Goal: Task Accomplishment & Management: Complete application form

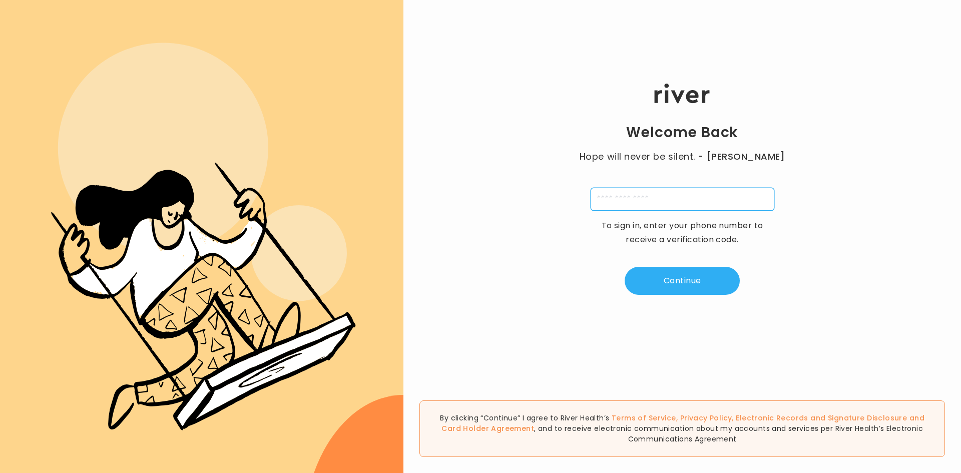
click at [674, 201] on input "tel" at bounding box center [683, 199] width 184 height 23
type input "**********"
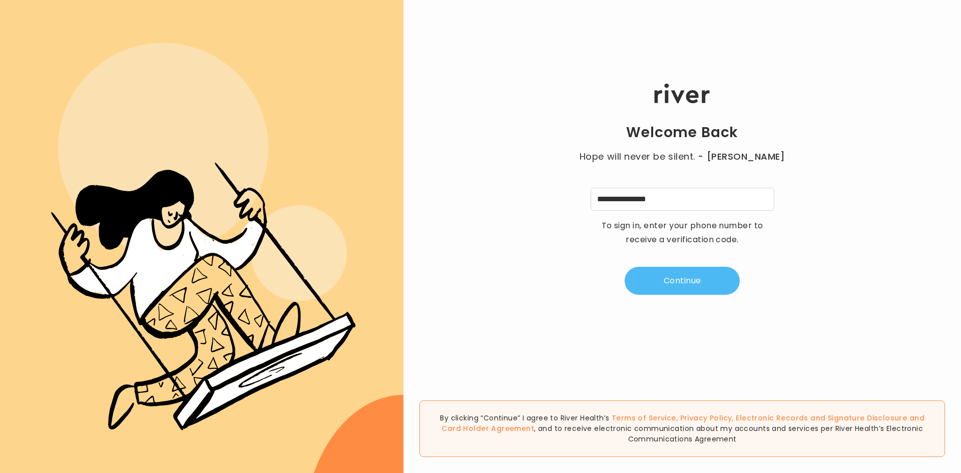
click at [704, 279] on button "Continue" at bounding box center [682, 281] width 115 height 28
type input "*"
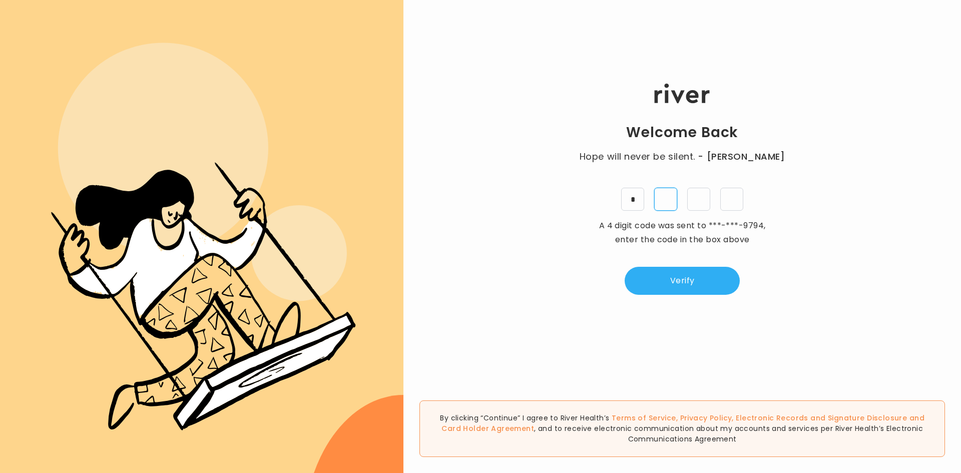
type input "*"
click at [667, 284] on button "Verify" at bounding box center [682, 281] width 115 height 28
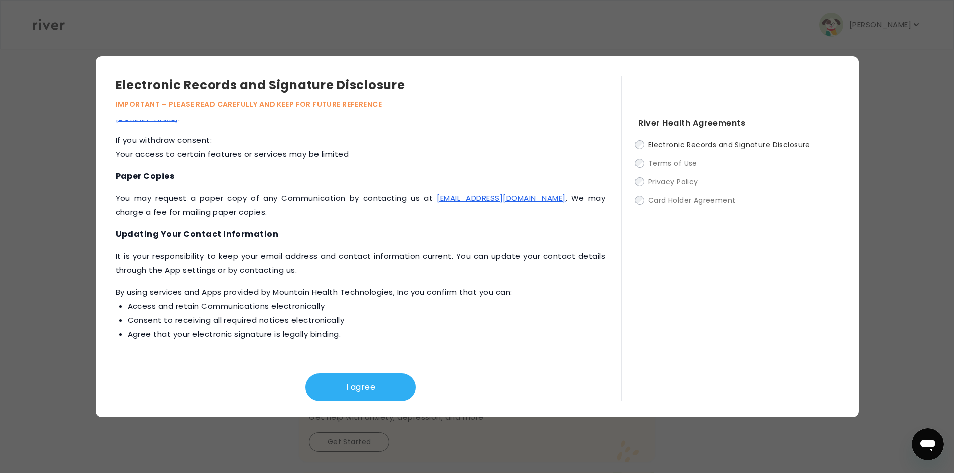
scroll to position [290, 0]
click at [346, 385] on button "I agree" at bounding box center [360, 387] width 110 height 28
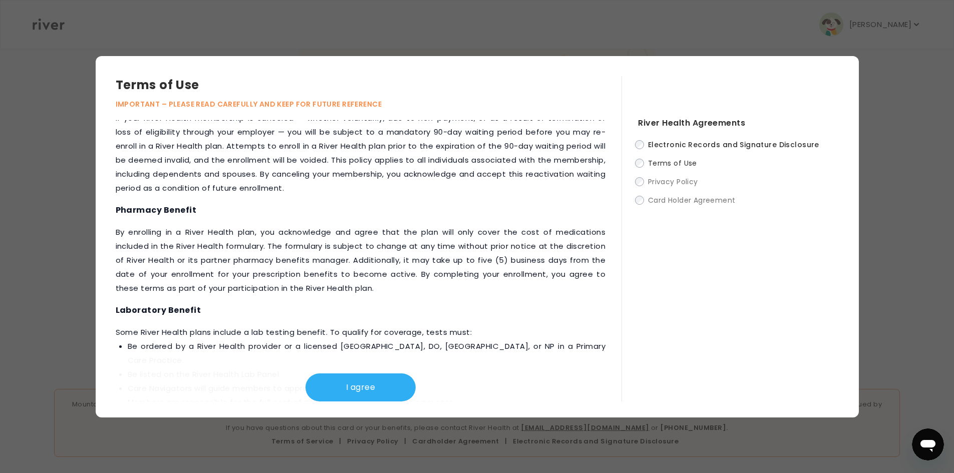
scroll to position [1106, 0]
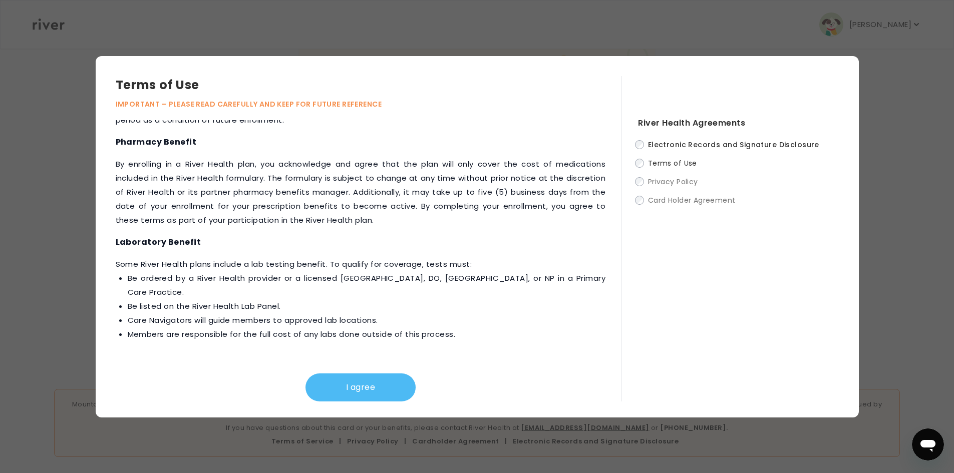
click at [399, 384] on button "I agree" at bounding box center [360, 387] width 110 height 28
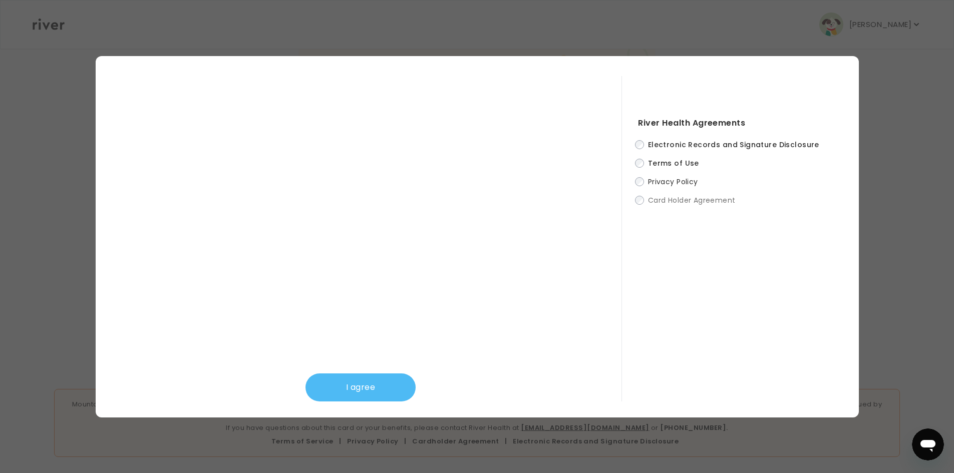
click at [373, 395] on button "I agree" at bounding box center [360, 387] width 110 height 28
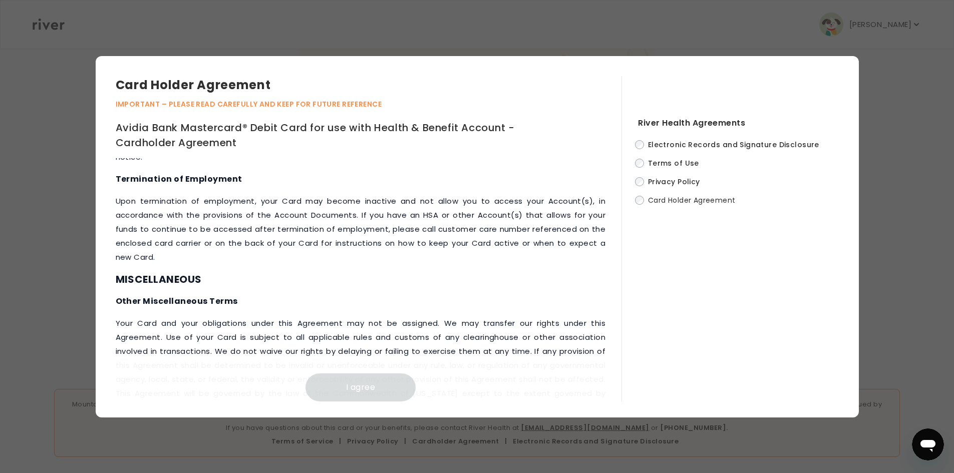
scroll to position [4185, 0]
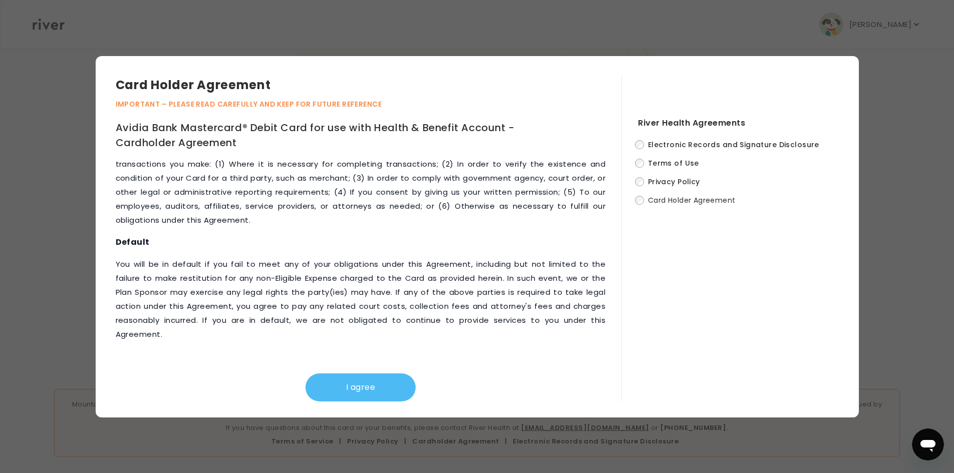
click at [365, 390] on button "I agree" at bounding box center [360, 387] width 110 height 28
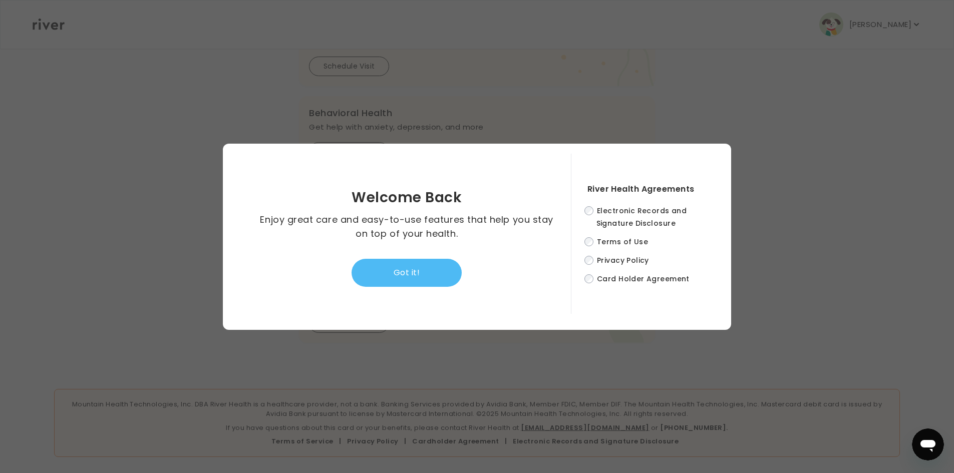
click at [419, 272] on button "Got it!" at bounding box center [406, 273] width 110 height 28
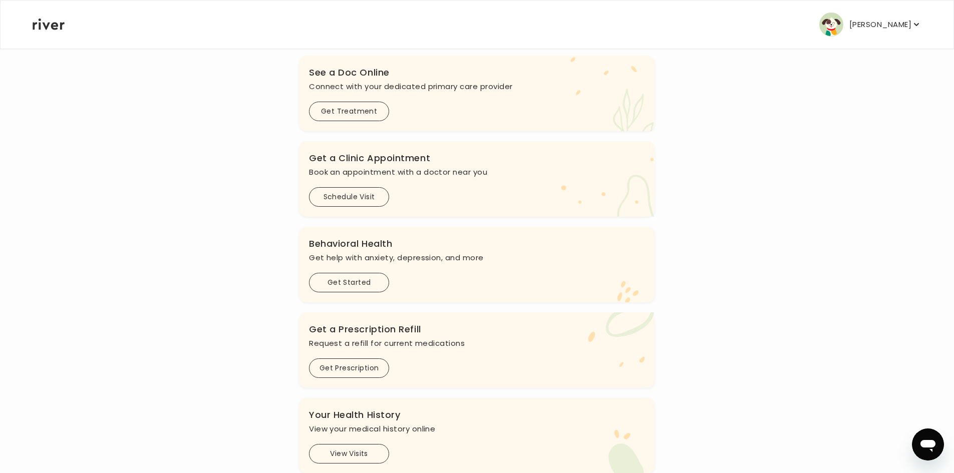
scroll to position [0, 0]
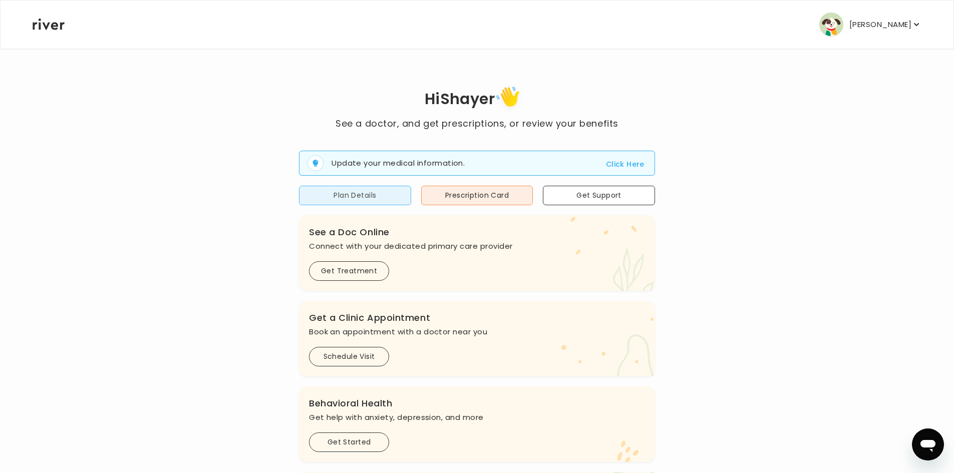
click at [339, 197] on button "Plan Details" at bounding box center [355, 196] width 112 height 20
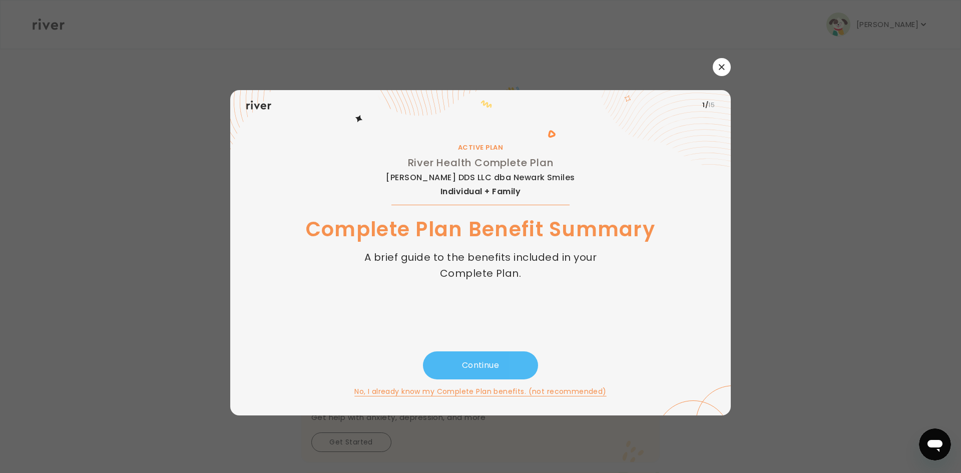
click at [493, 359] on button "Continue" at bounding box center [480, 365] width 115 height 28
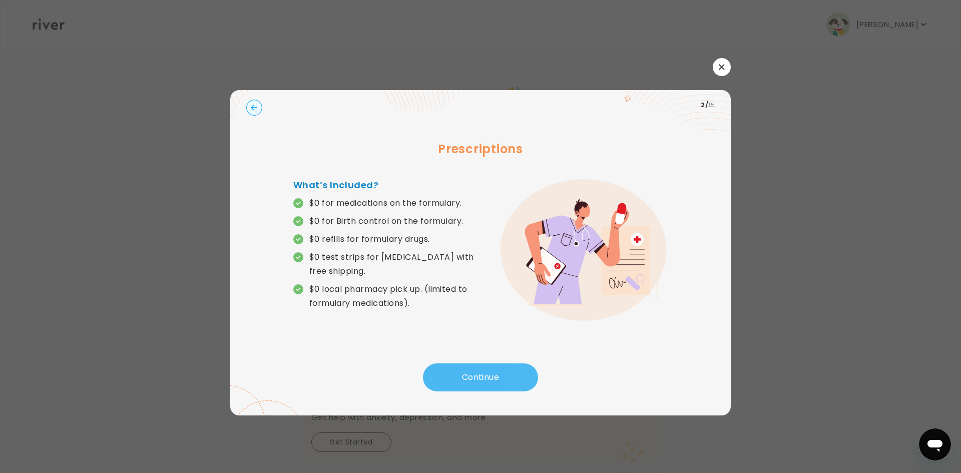
click at [492, 373] on button "Continue" at bounding box center [480, 377] width 115 height 28
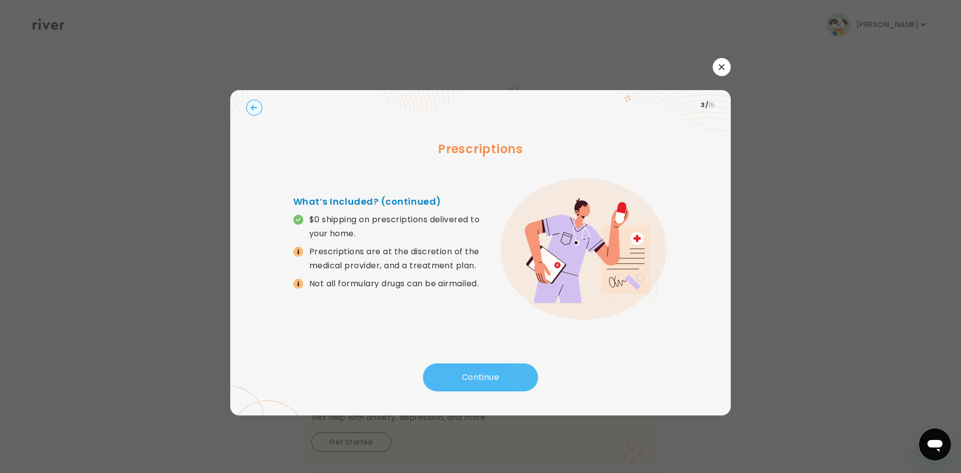
click at [492, 373] on button "Continue" at bounding box center [480, 377] width 115 height 28
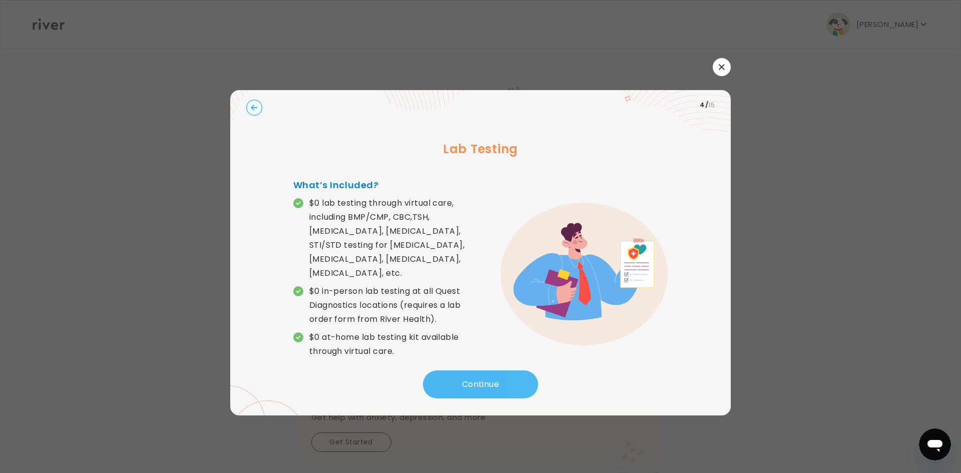
click at [491, 373] on button "Continue" at bounding box center [480, 384] width 115 height 28
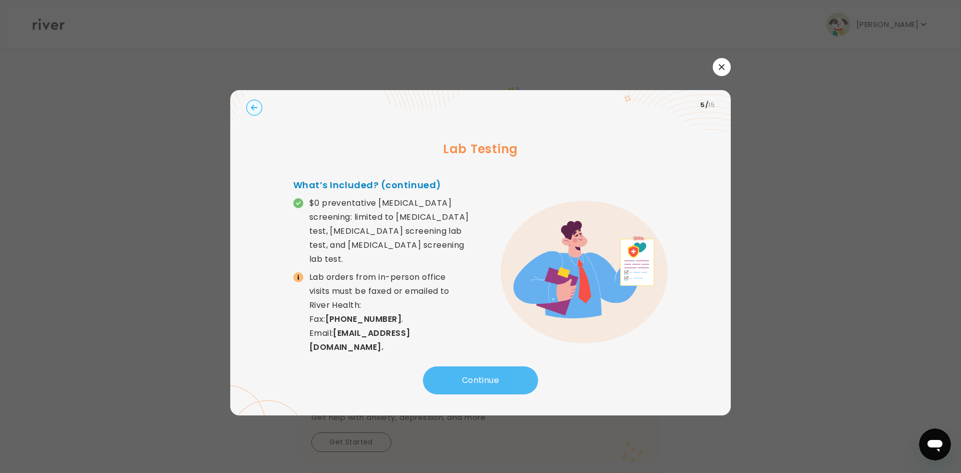
click at [491, 377] on button "Continue" at bounding box center [480, 380] width 115 height 28
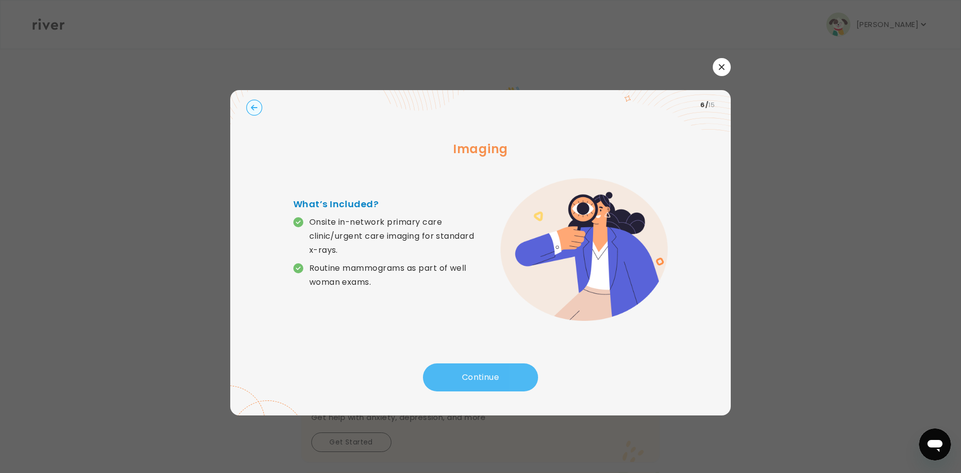
click at [491, 377] on button "Continue" at bounding box center [480, 377] width 115 height 28
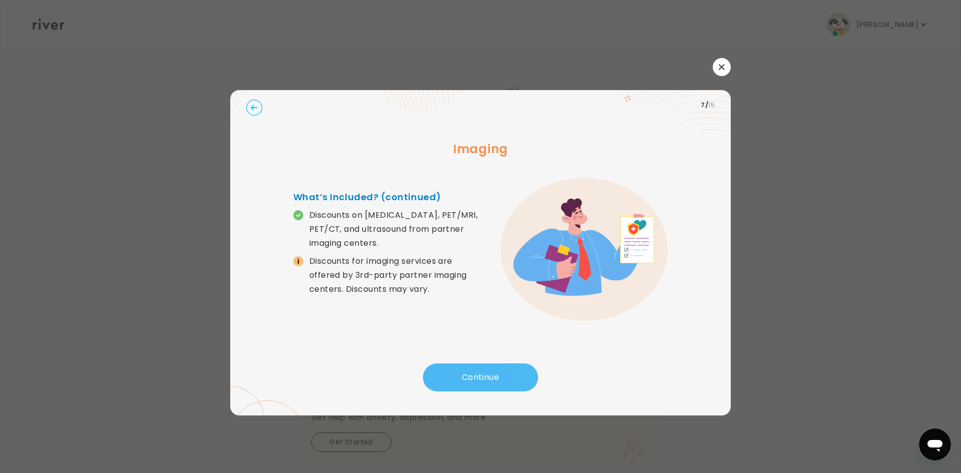
click at [491, 377] on button "Continue" at bounding box center [480, 377] width 115 height 28
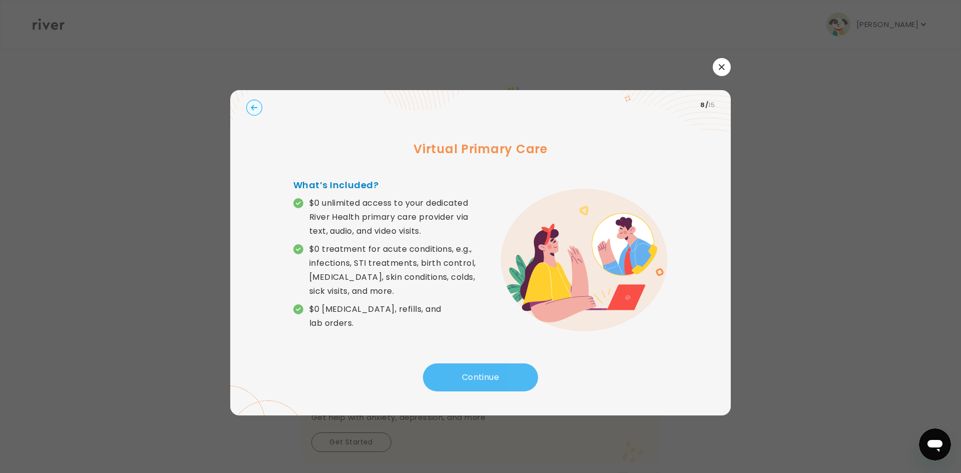
click at [491, 377] on button "Continue" at bounding box center [480, 377] width 115 height 28
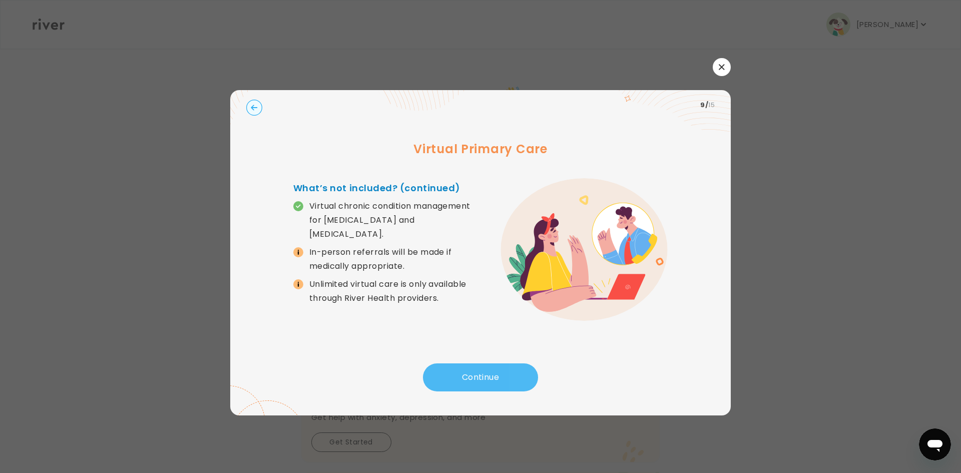
click at [491, 377] on button "Continue" at bounding box center [480, 377] width 115 height 28
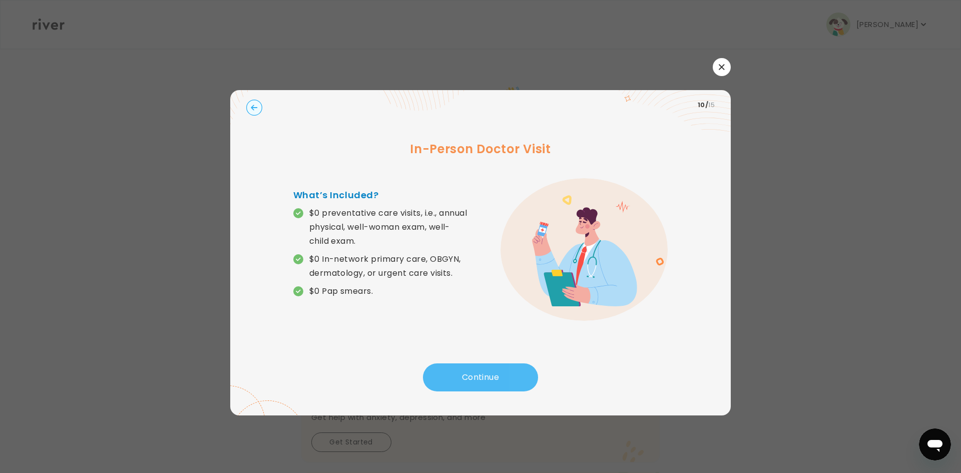
click at [491, 375] on button "Continue" at bounding box center [480, 377] width 115 height 28
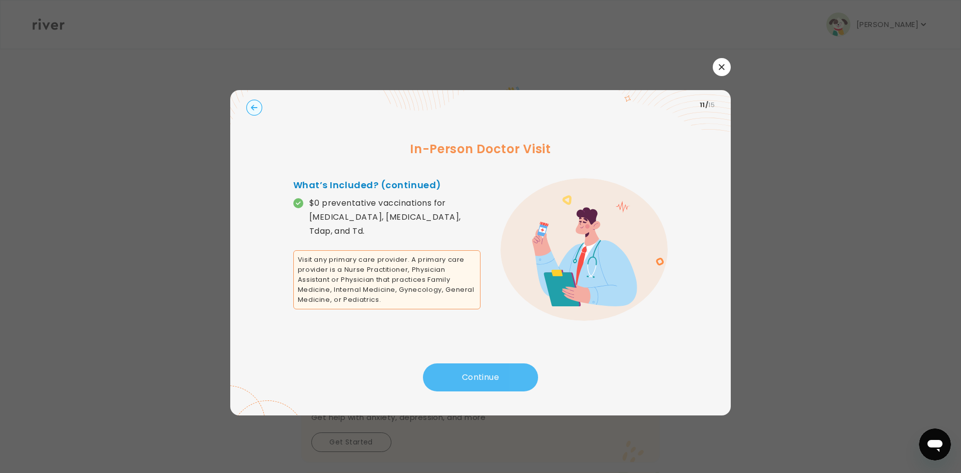
click at [491, 375] on button "Continue" at bounding box center [480, 377] width 115 height 28
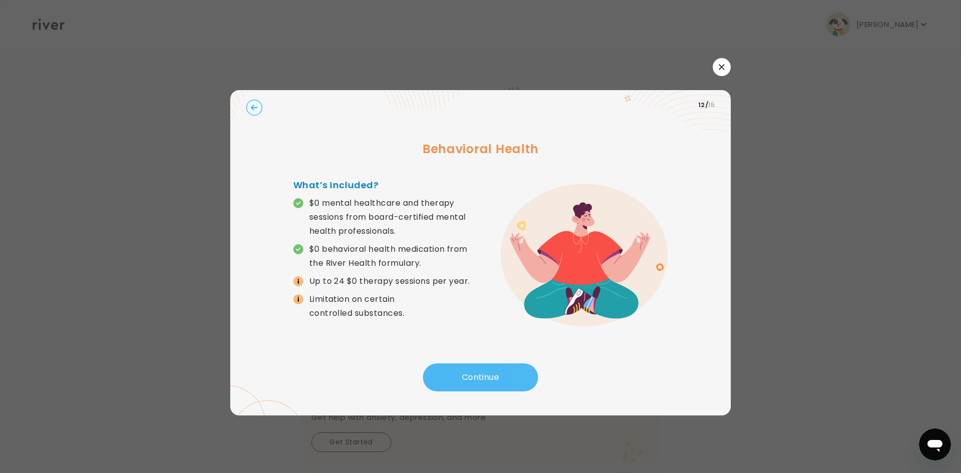
click at [491, 375] on button "Continue" at bounding box center [480, 377] width 115 height 28
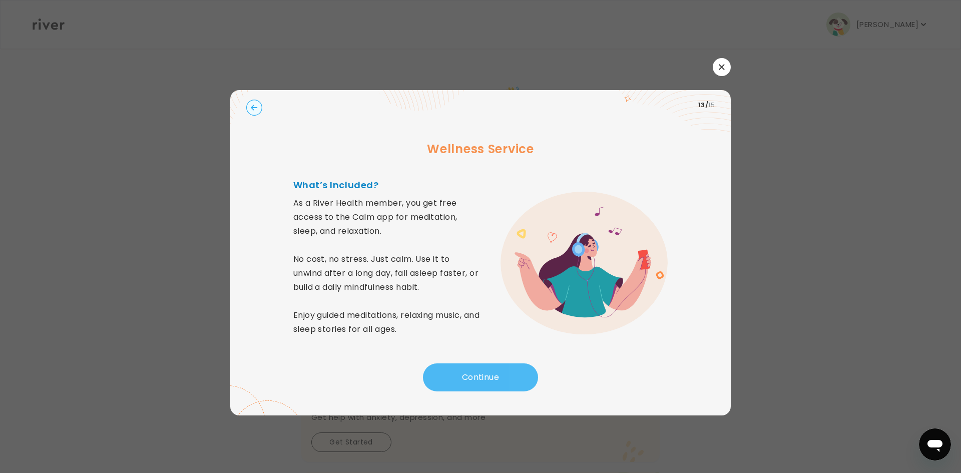
click at [491, 375] on button "Continue" at bounding box center [480, 377] width 115 height 28
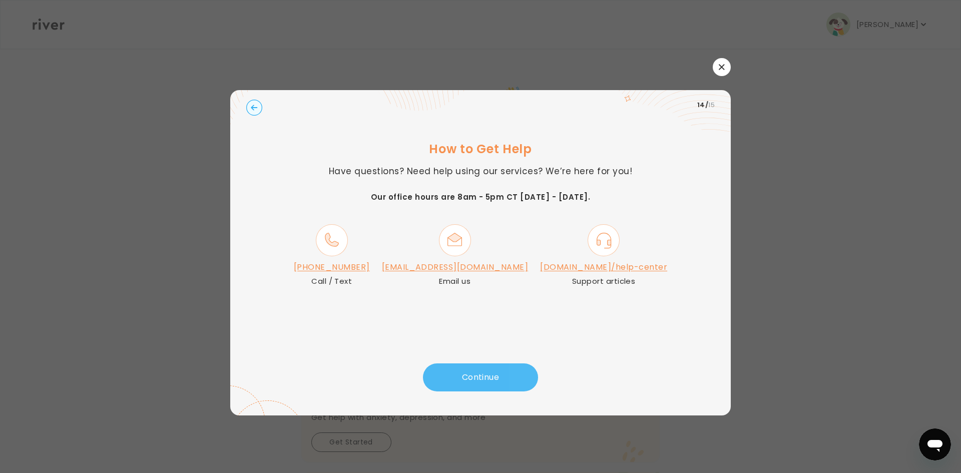
click at [491, 375] on button "Continue" at bounding box center [480, 377] width 115 height 28
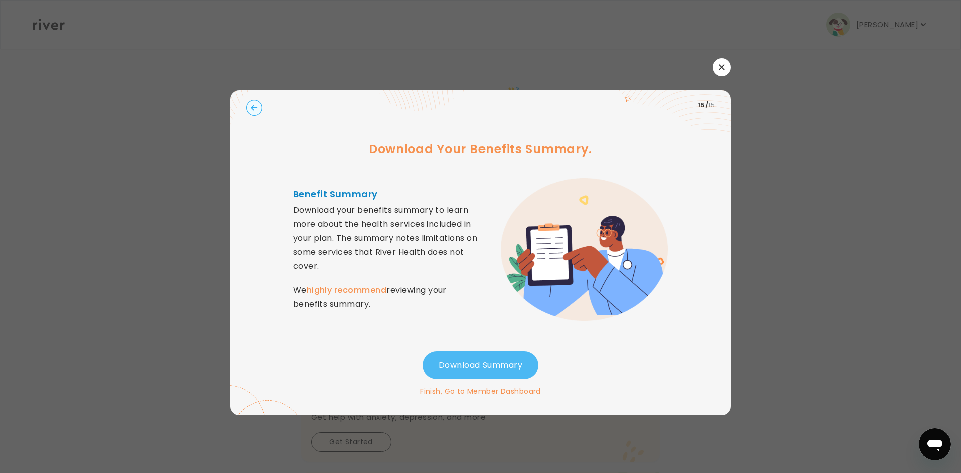
click at [491, 375] on button "Download Summary" at bounding box center [480, 365] width 115 height 28
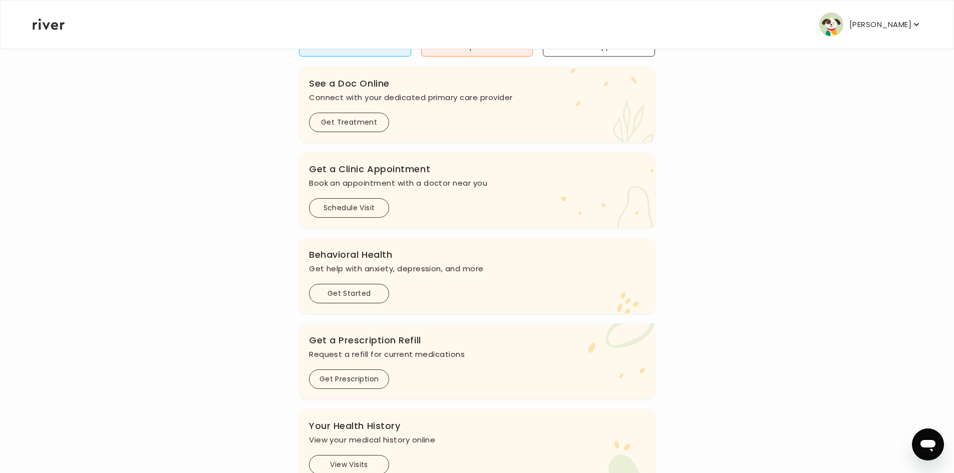
scroll to position [150, 0]
click at [337, 210] on button "Schedule Visit" at bounding box center [349, 207] width 80 height 20
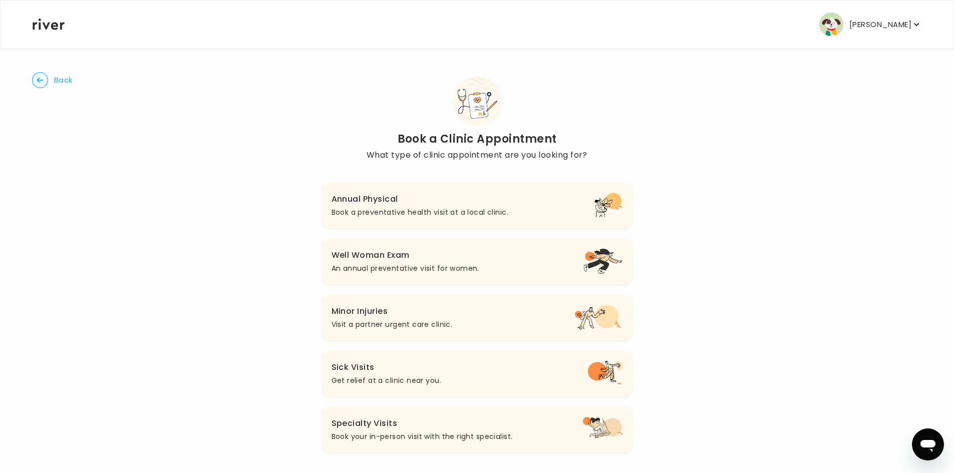
click at [374, 204] on h3 "Annual Physical" at bounding box center [419, 199] width 177 height 14
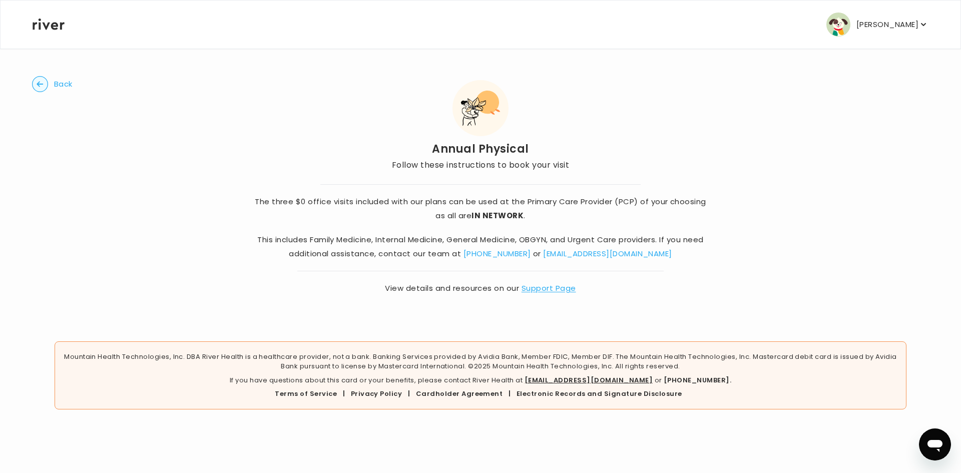
click at [57, 80] on span "Back" at bounding box center [63, 84] width 19 height 14
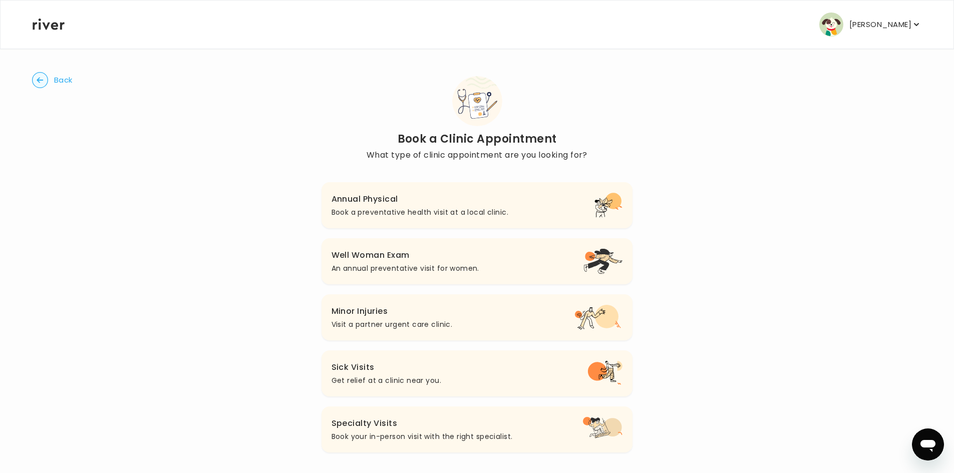
click at [57, 80] on span "Back" at bounding box center [63, 80] width 19 height 14
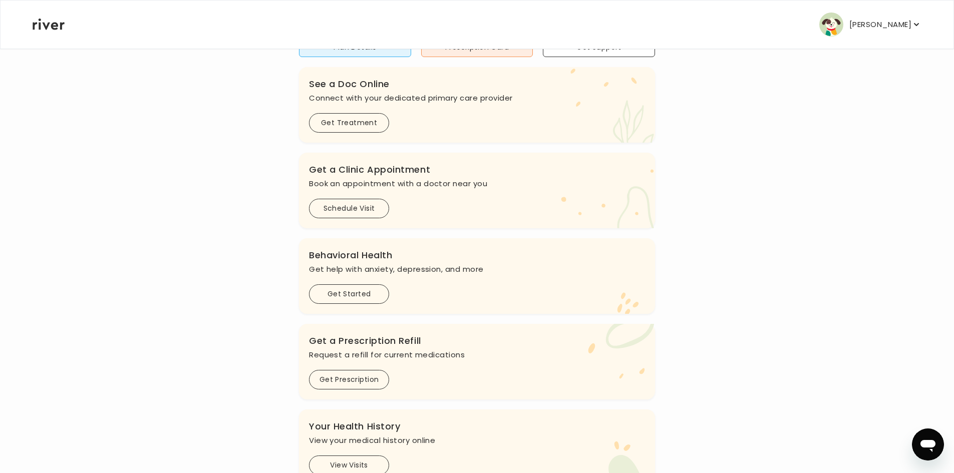
scroll to position [150, 0]
click at [98, 453] on div "Hi Shayer See a doctor, and get prescriptions, or review your benefits Update y…" at bounding box center [477, 208] width 890 height 550
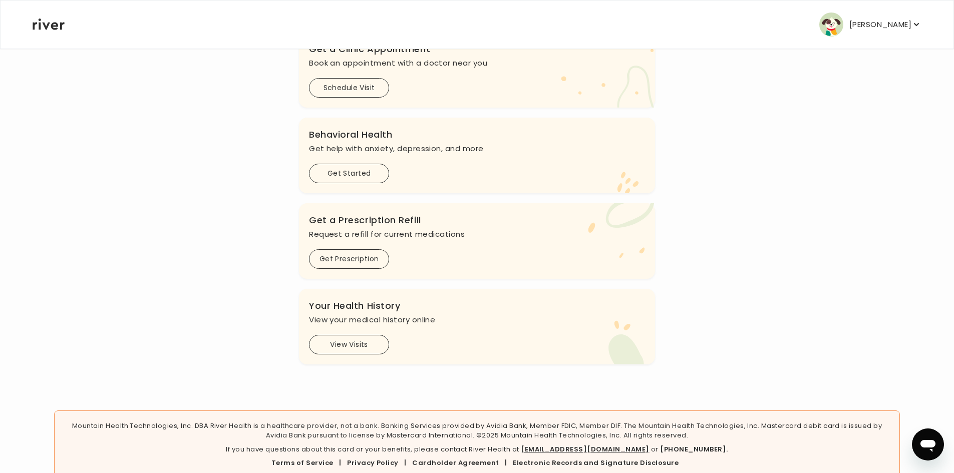
scroll to position [290, 0]
